Goal: Information Seeking & Learning: Learn about a topic

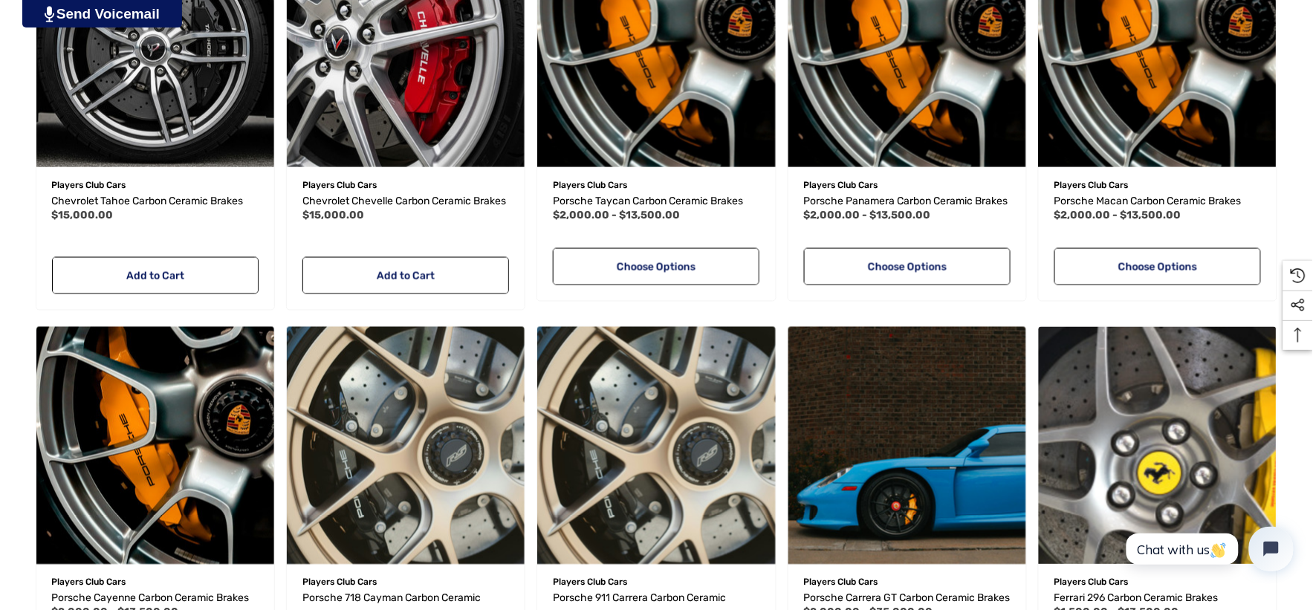
scroll to position [577, 0]
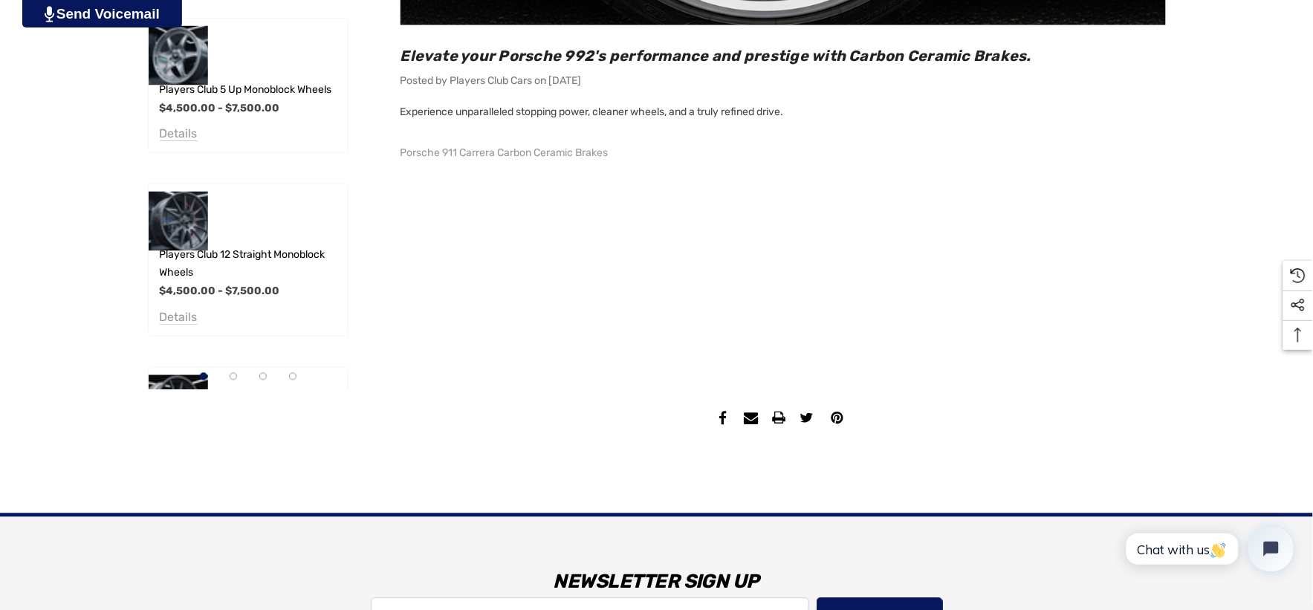
scroll to position [743, 0]
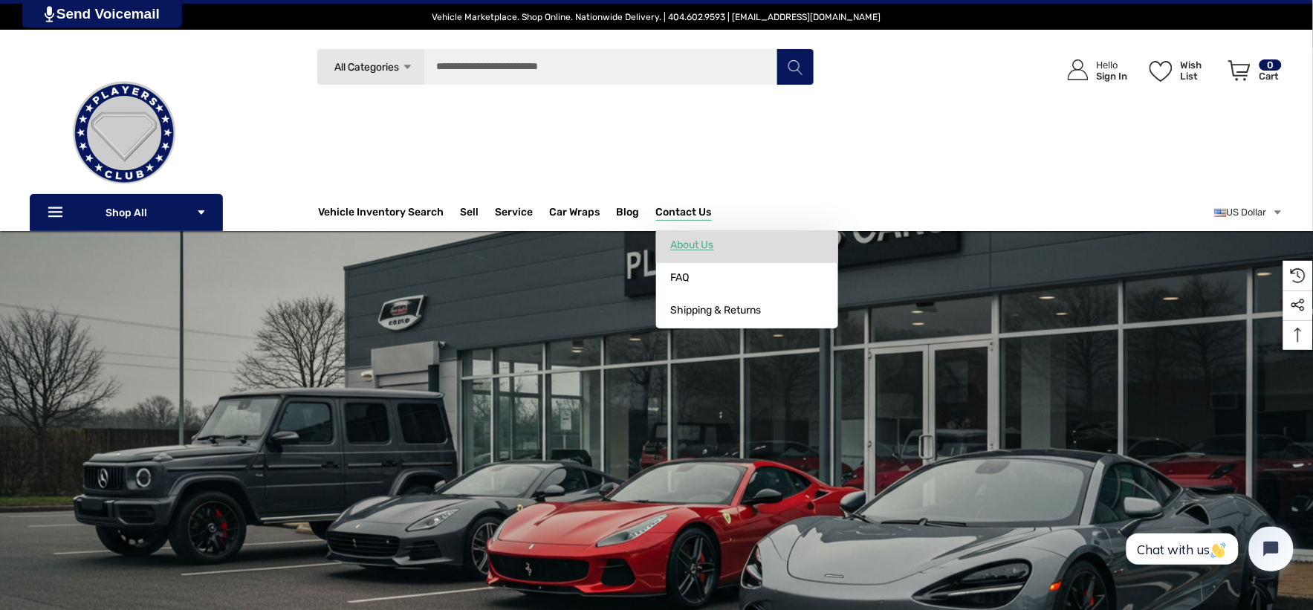
click at [692, 245] on span "About Us" at bounding box center [692, 244] width 43 height 13
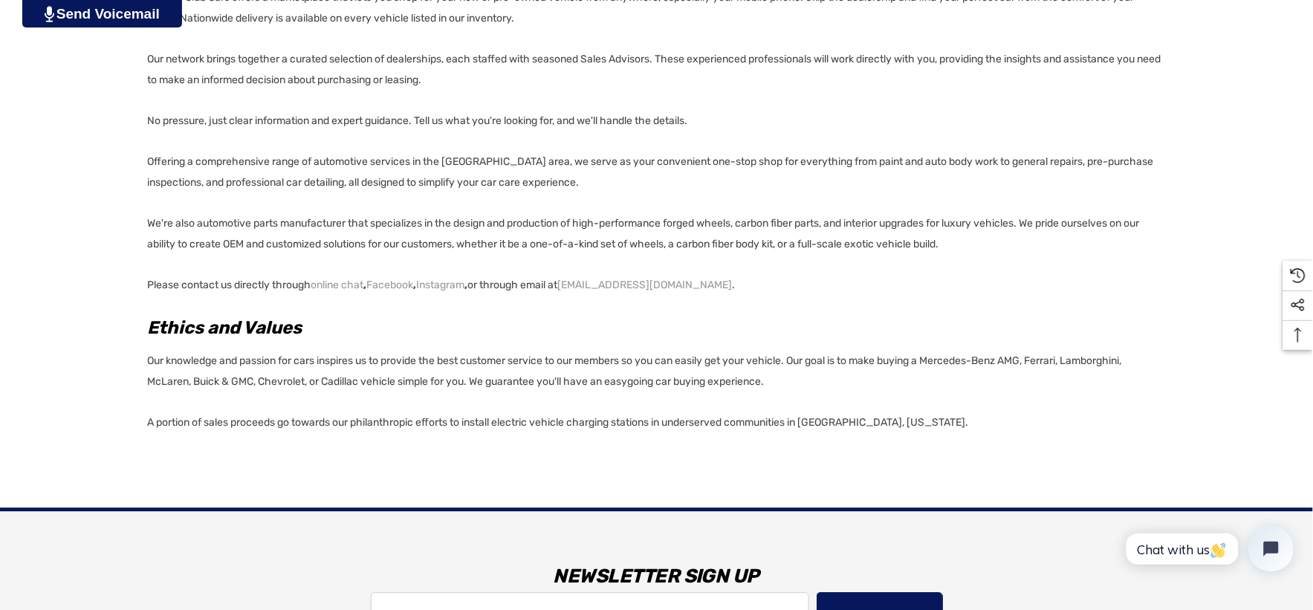
scroll to position [908, 0]
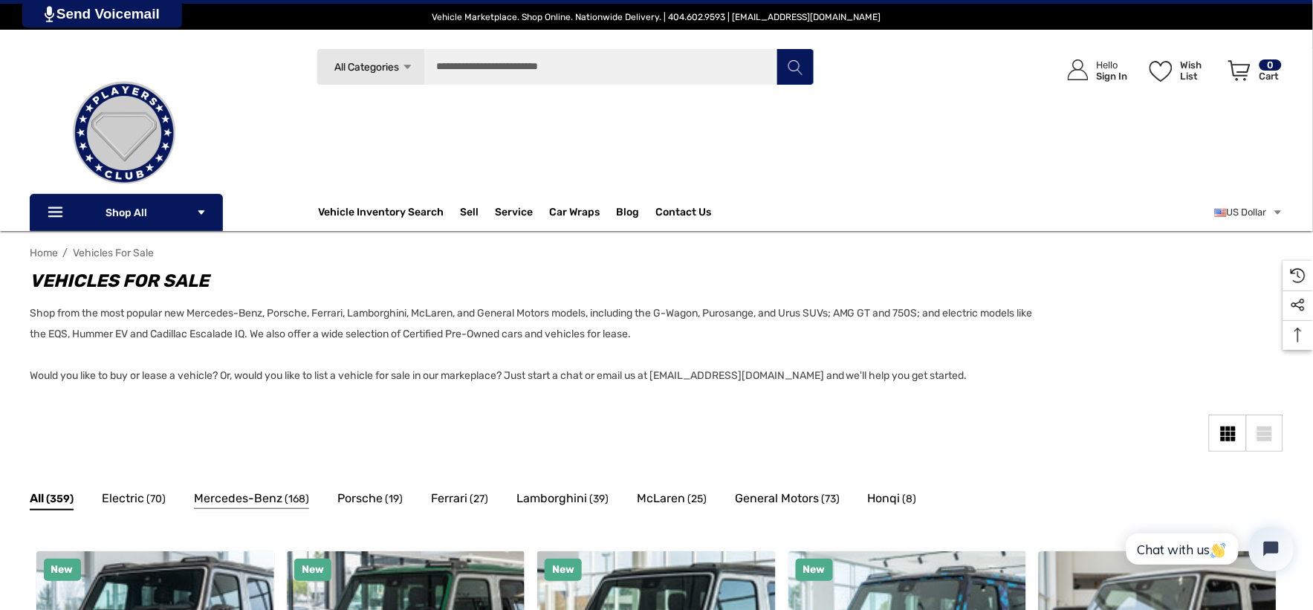
click at [224, 493] on span "Mercedes-Benz" at bounding box center [238, 498] width 88 height 19
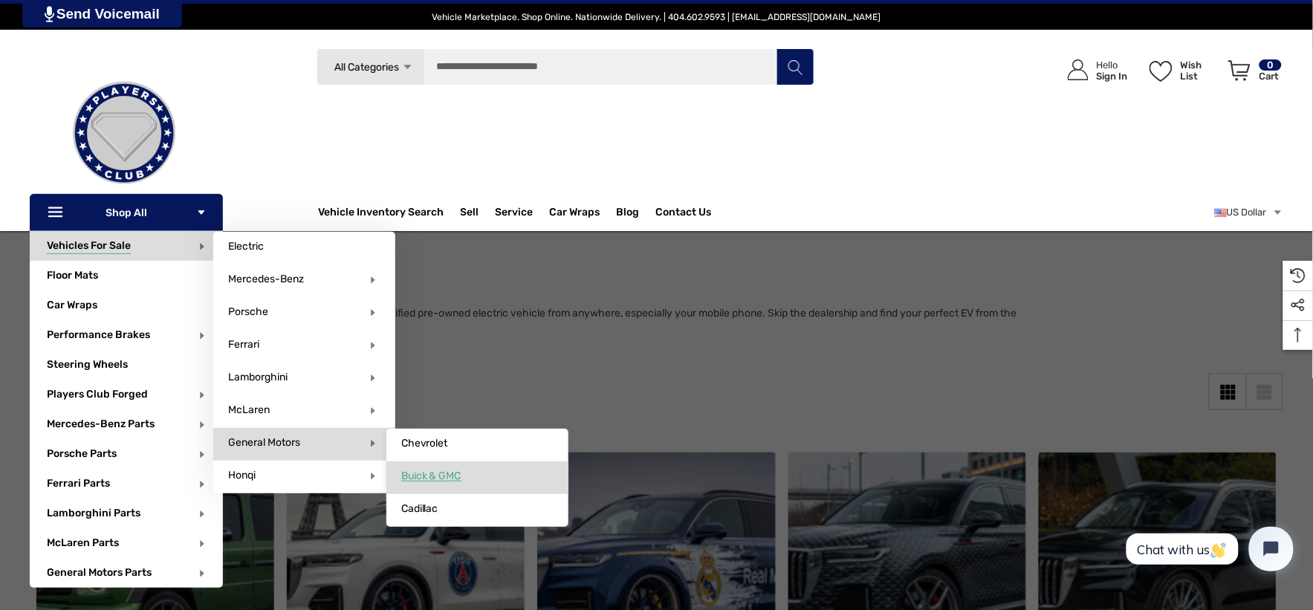
click at [414, 470] on link "Buick & GMC" at bounding box center [477, 476] width 182 height 30
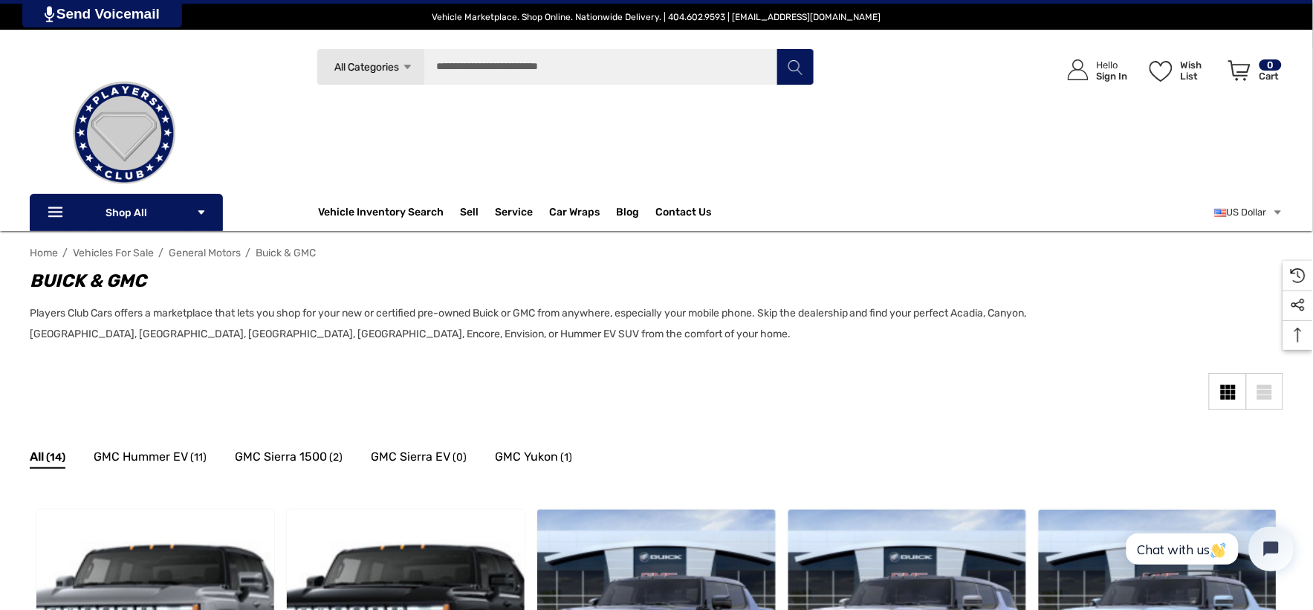
click at [203, 253] on span "General Motors" at bounding box center [205, 253] width 72 height 13
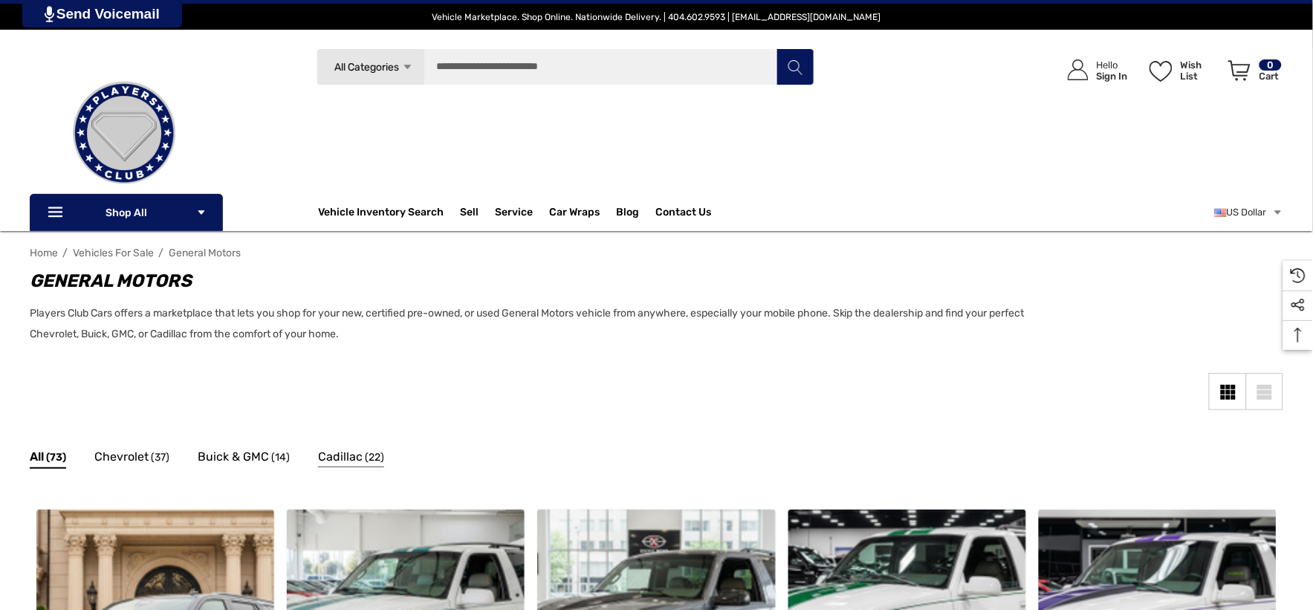
click at [337, 457] on span "Cadillac" at bounding box center [340, 456] width 45 height 19
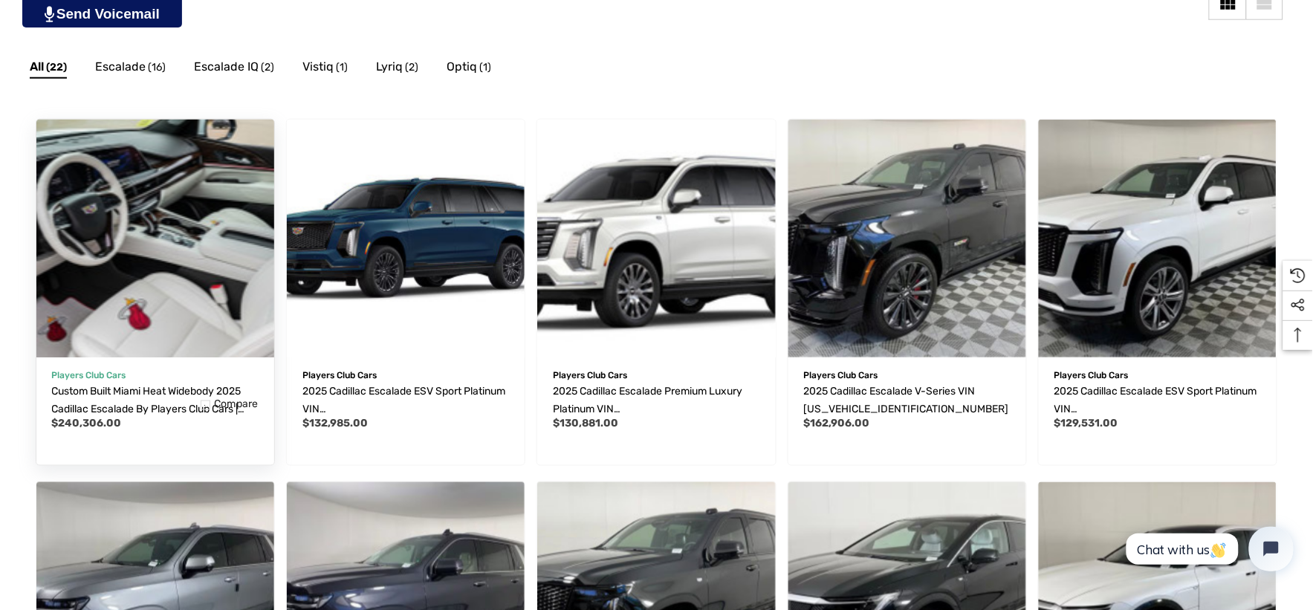
scroll to position [412, 0]
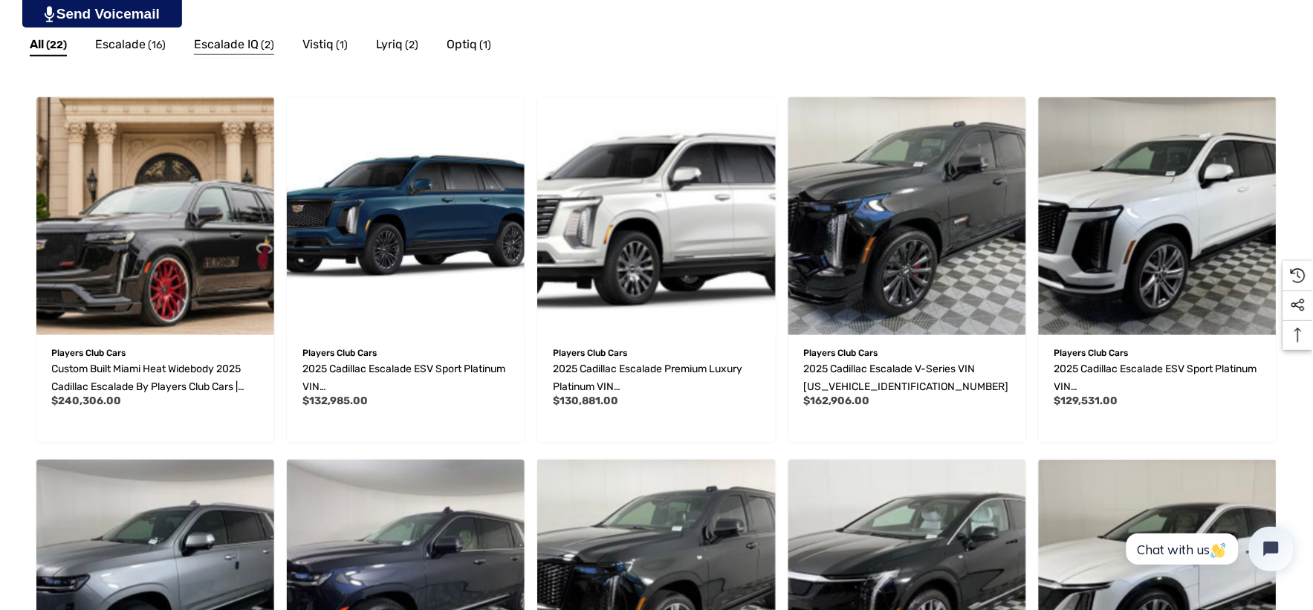
click at [247, 39] on span "Escalade IQ" at bounding box center [226, 44] width 65 height 19
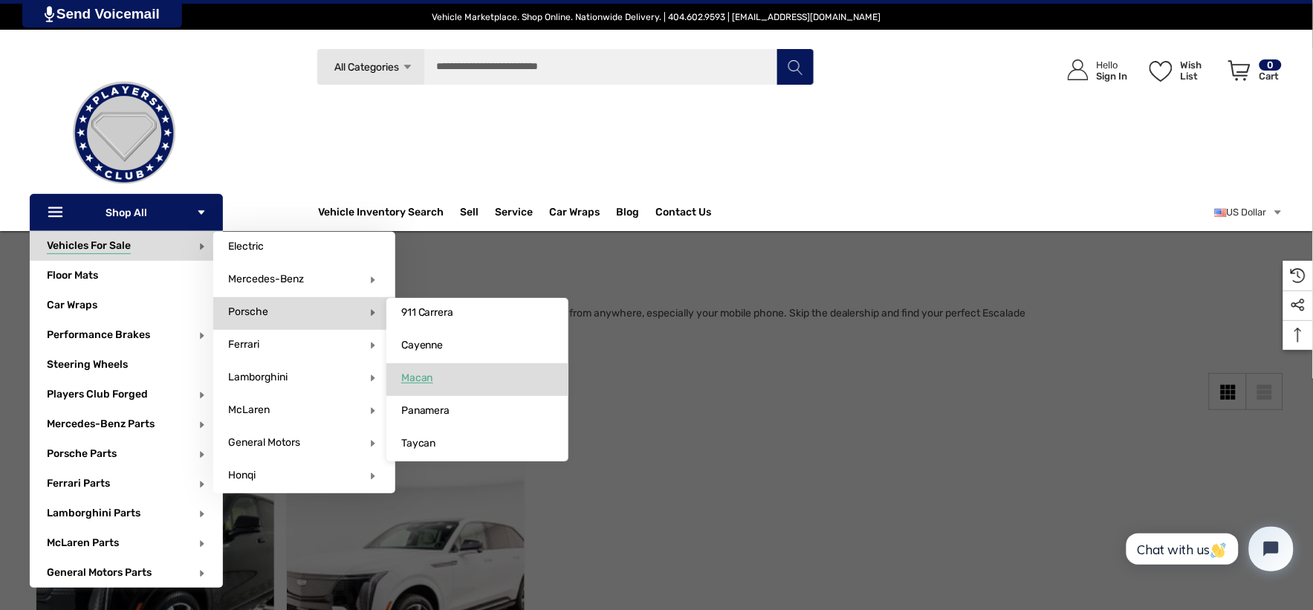
click at [426, 373] on span "Macan" at bounding box center [417, 377] width 32 height 13
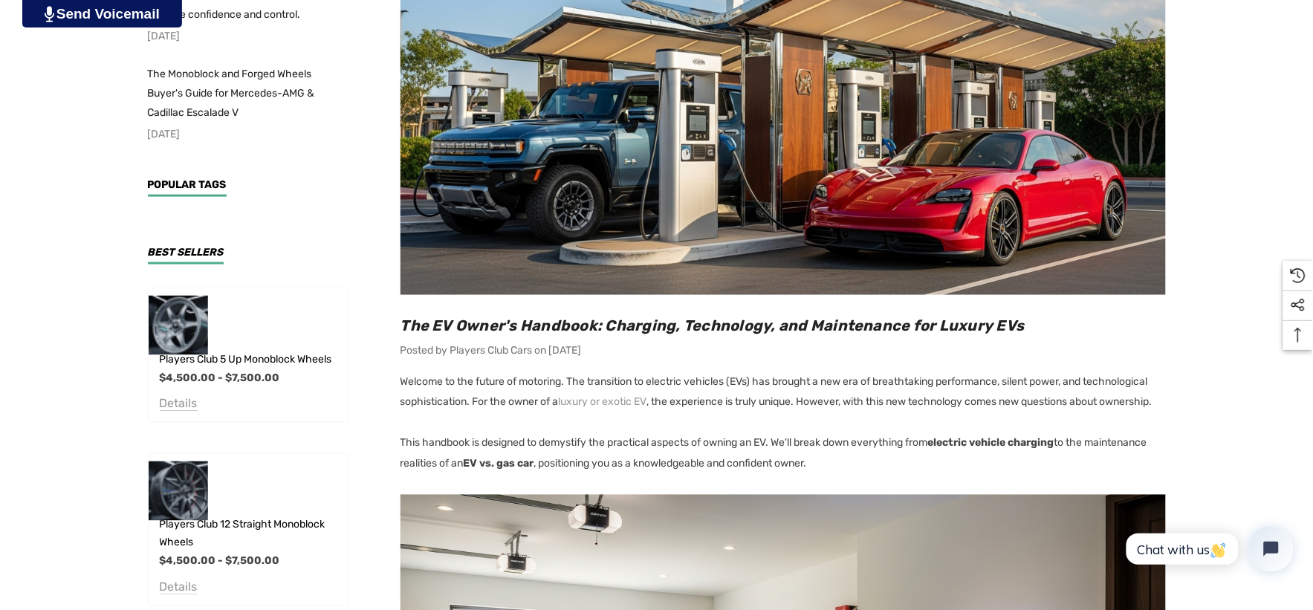
scroll to position [495, 0]
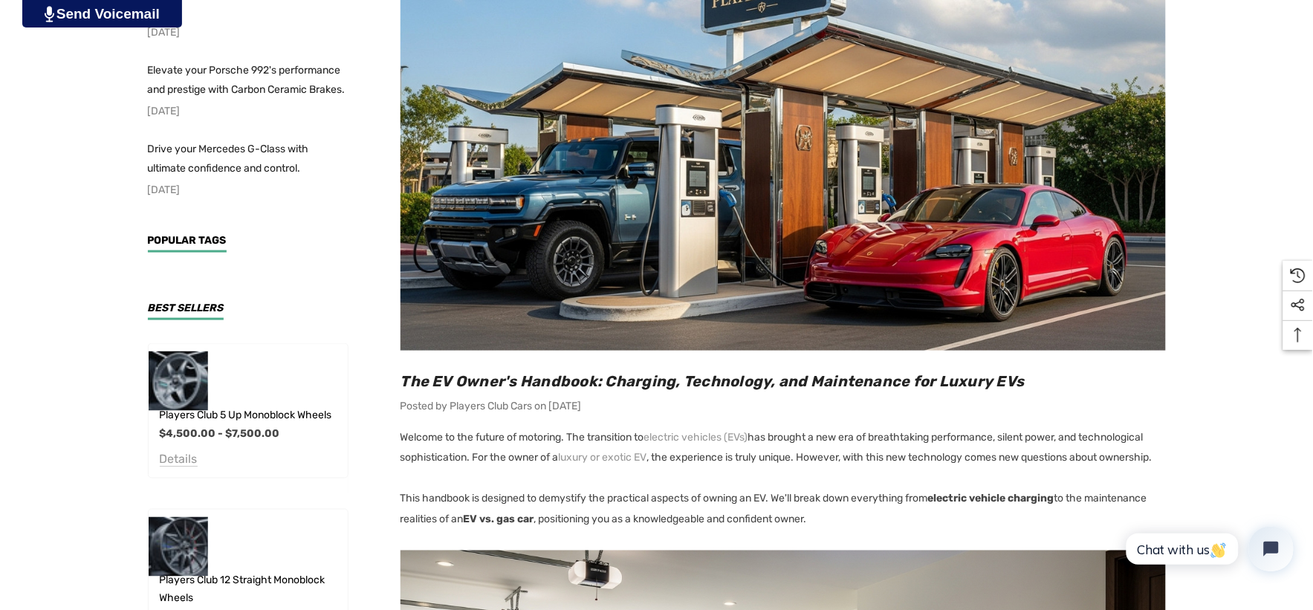
scroll to position [412, 0]
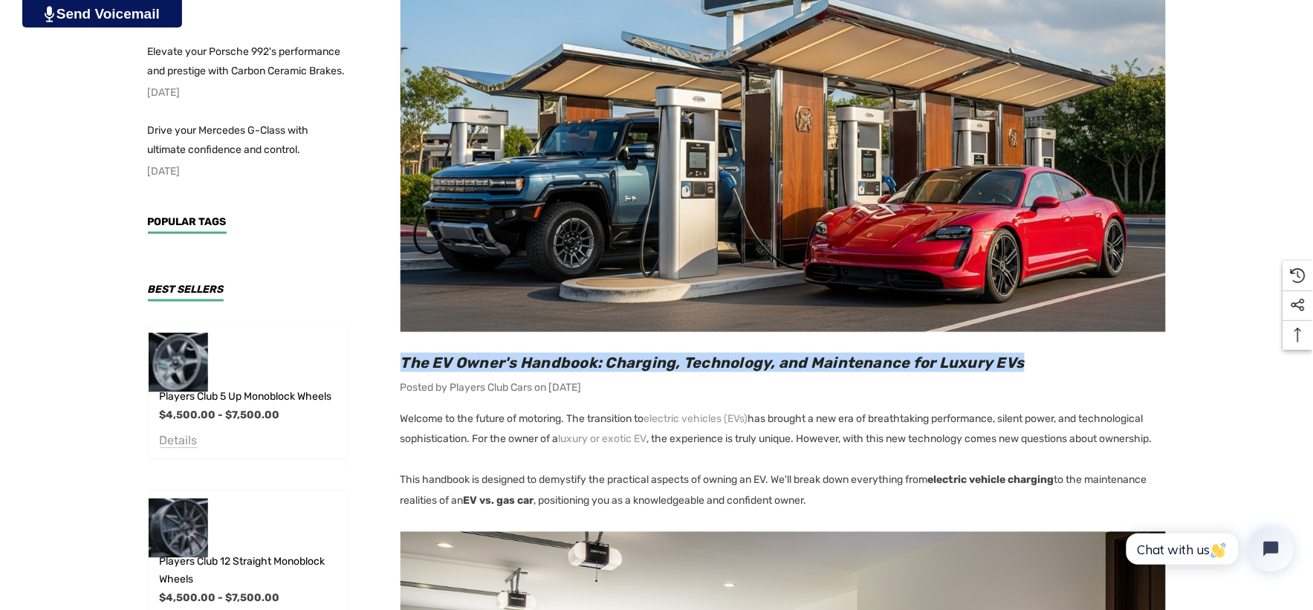
click at [1046, 360] on h2 "The EV Owner's Handbook: Charging, Technology, and Maintenance for Luxury EVs" at bounding box center [782, 362] width 765 height 19
copy span "The EV Owner's Handbook: Charging, Technology, and Maintenance for Luxury EVs"
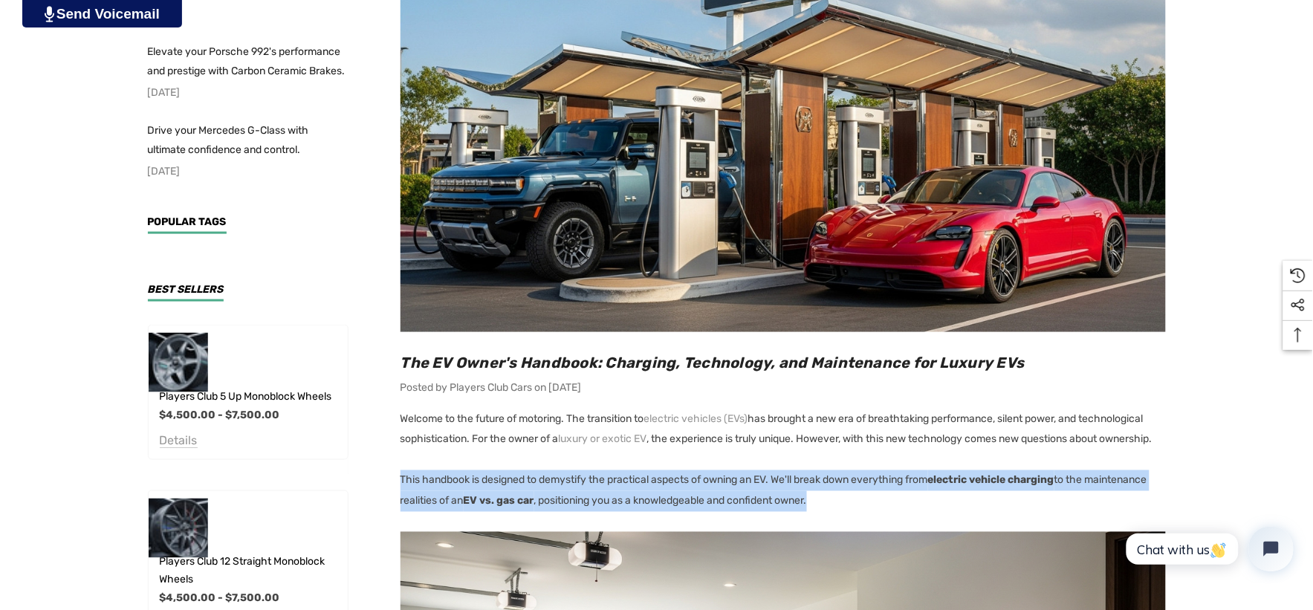
click at [888, 512] on p "This handbook is designed to demystify the practical aspects of owning an EV. W…" at bounding box center [782, 491] width 765 height 42
copy p "This handbook is designed to demystify the practical aspects of owning an EV. W…"
